Goal: Information Seeking & Learning: Find contact information

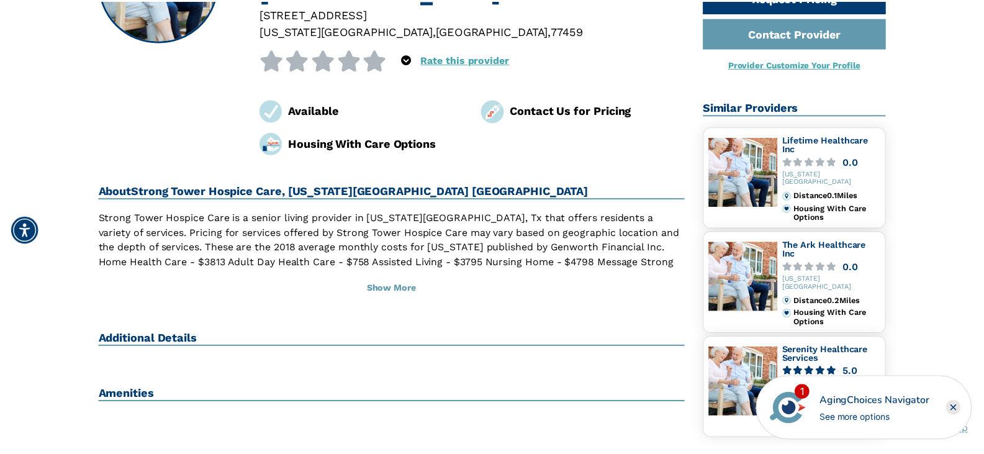
scroll to position [186, 0]
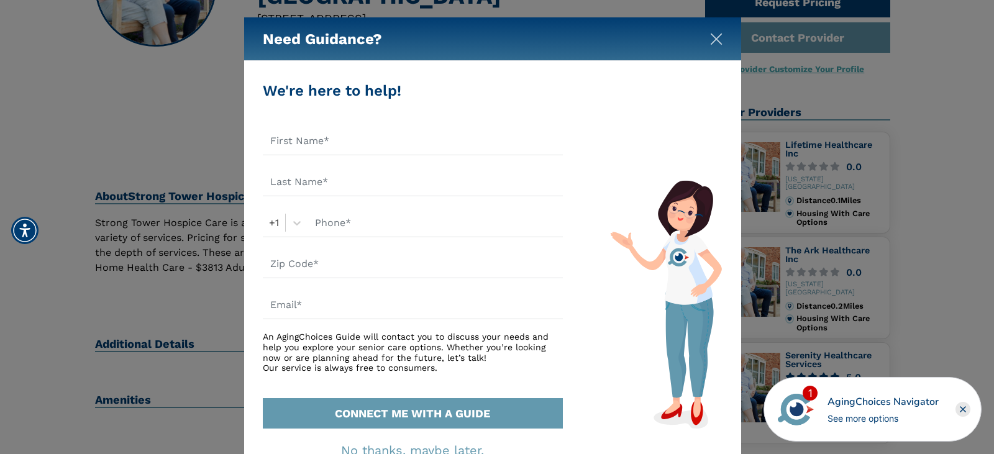
click at [710, 42] on img "Close" at bounding box center [716, 39] width 12 height 12
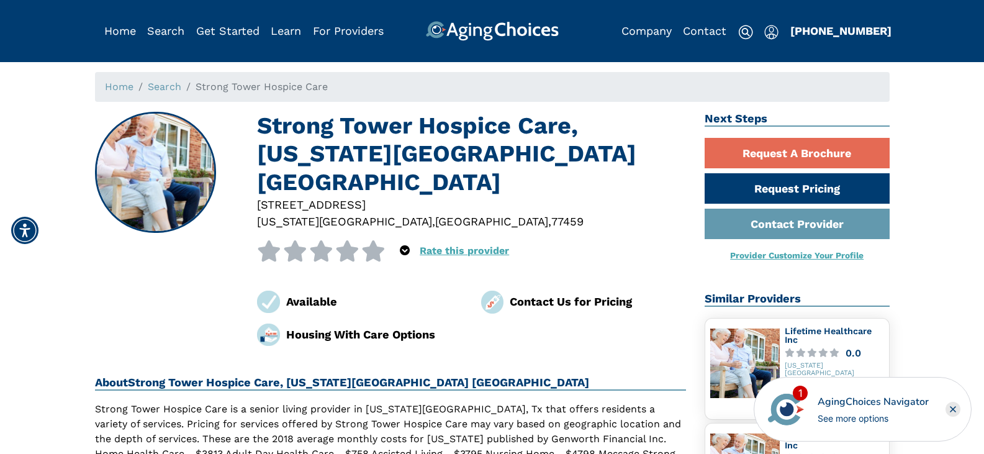
scroll to position [62, 0]
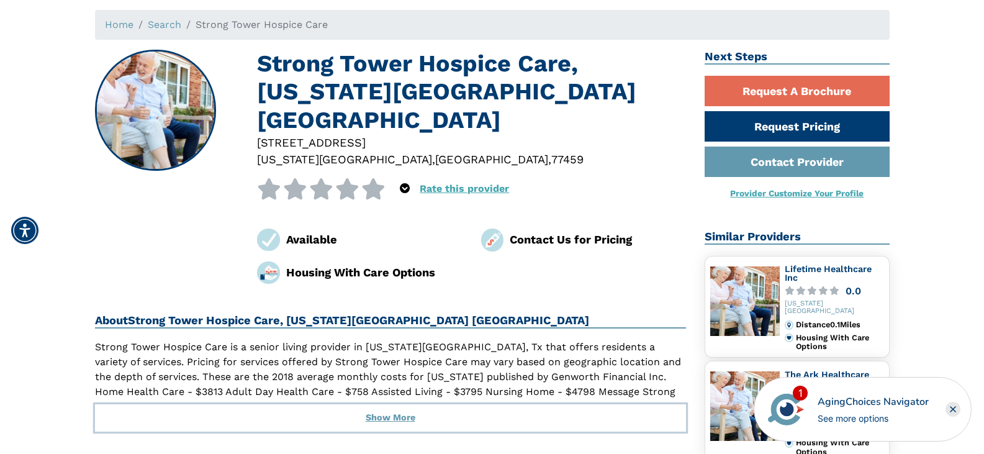
click at [395, 404] on button "Show More" at bounding box center [391, 417] width 592 height 27
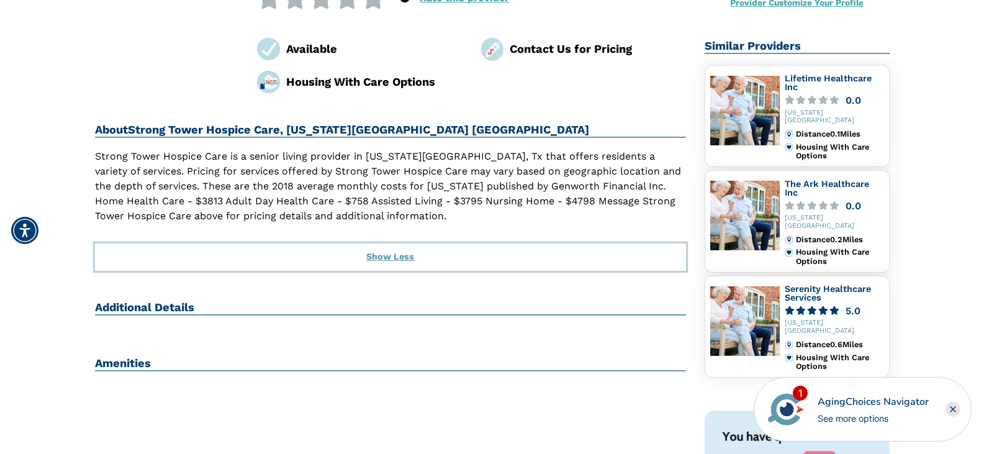
scroll to position [311, 0]
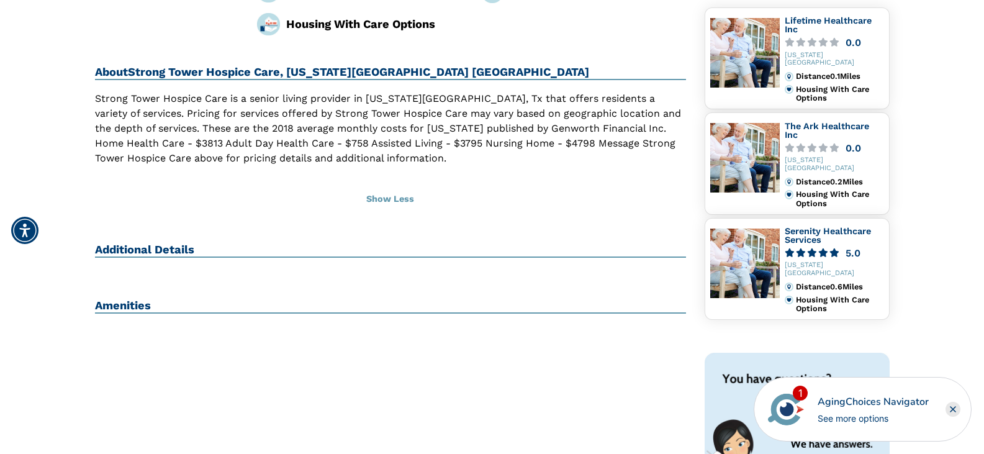
drag, startPoint x: 158, startPoint y: 223, endPoint x: 153, endPoint y: 254, distance: 31.4
click at [158, 243] on h2 "Additional Details" at bounding box center [391, 250] width 592 height 15
click at [137, 299] on h2 "Amenities" at bounding box center [391, 306] width 592 height 15
click at [124, 243] on h2 "Additional Details" at bounding box center [391, 250] width 592 height 15
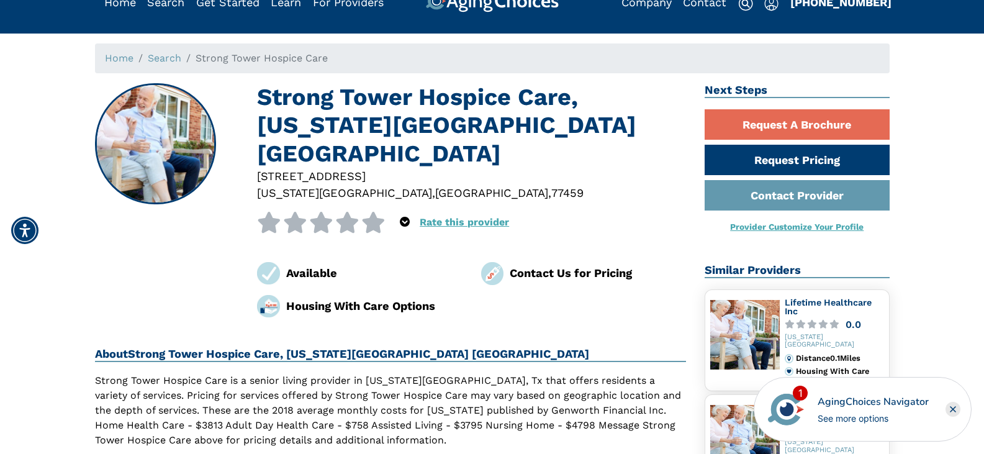
scroll to position [0, 0]
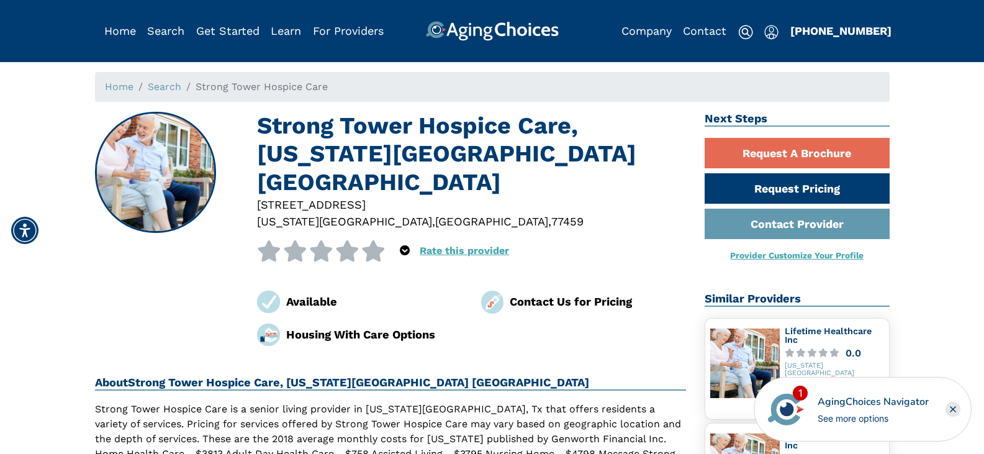
click at [828, 256] on link "Provider Customize Your Profile" at bounding box center [797, 255] width 134 height 10
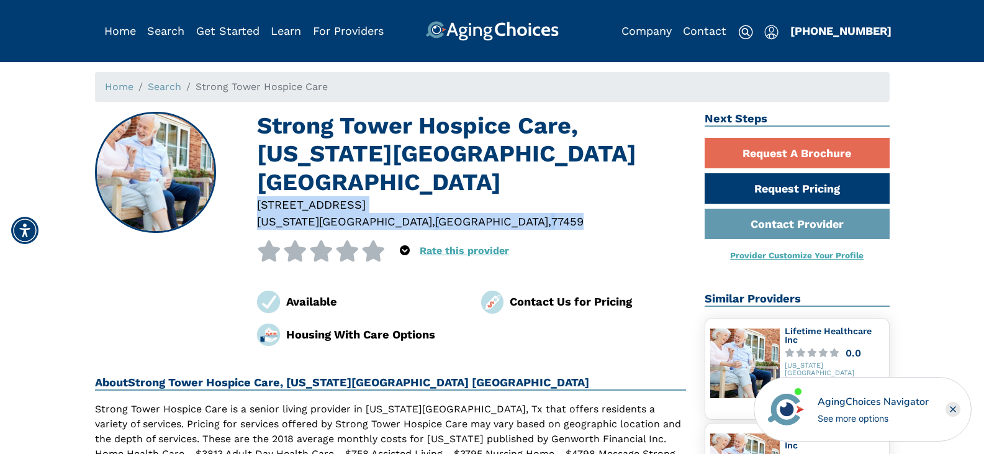
drag, startPoint x: 383, startPoint y: 197, endPoint x: 258, endPoint y: 175, distance: 126.3
click at [258, 196] on div "1806 Crescent Oak Dr Missouri City , TX , 77459" at bounding box center [472, 213] width 448 height 34
